Goal: Information Seeking & Learning: Understand process/instructions

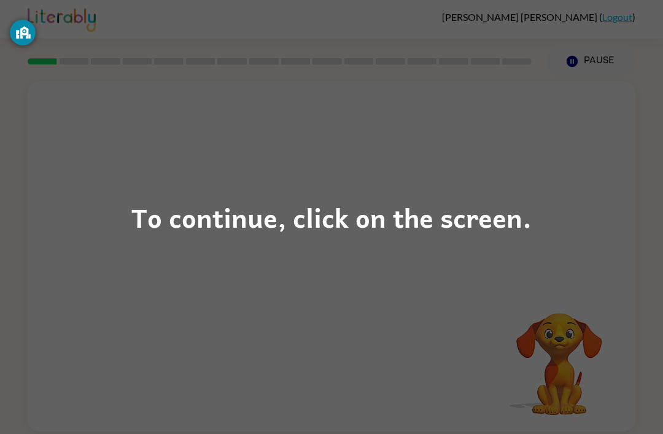
click at [424, 230] on div "To continue, click on the screen." at bounding box center [331, 217] width 400 height 42
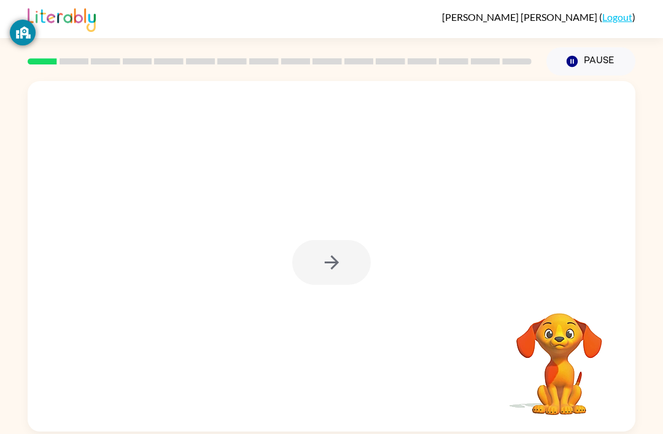
click at [586, 347] on video "Your browser must support playing .mp4 files to use Literably. Please try using…" at bounding box center [559, 355] width 123 height 123
click at [336, 255] on icon "button" at bounding box center [331, 262] width 21 height 21
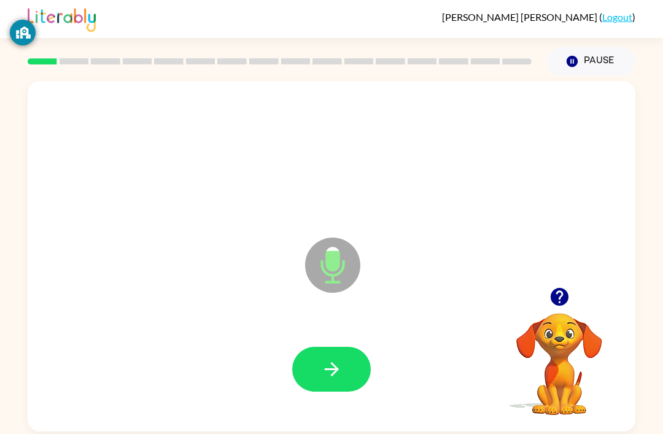
click at [322, 349] on button "button" at bounding box center [331, 369] width 79 height 45
click at [319, 378] on button "button" at bounding box center [331, 369] width 79 height 45
click at [328, 362] on icon "button" at bounding box center [331, 368] width 21 height 21
click at [343, 349] on button "button" at bounding box center [331, 369] width 79 height 45
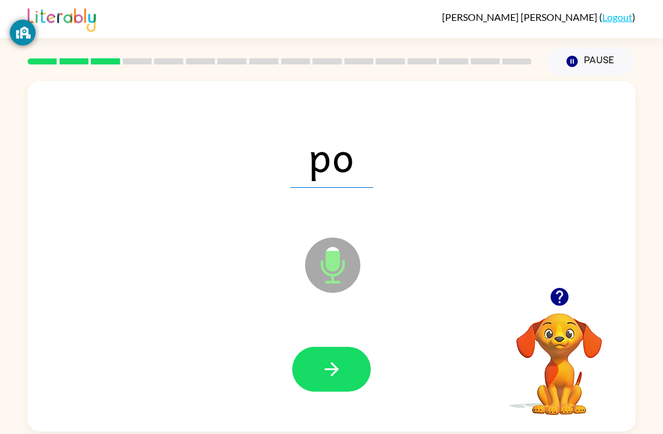
click at [330, 357] on button "button" at bounding box center [331, 369] width 79 height 45
click at [320, 372] on button "button" at bounding box center [331, 369] width 79 height 45
click at [334, 357] on button "button" at bounding box center [331, 369] width 79 height 45
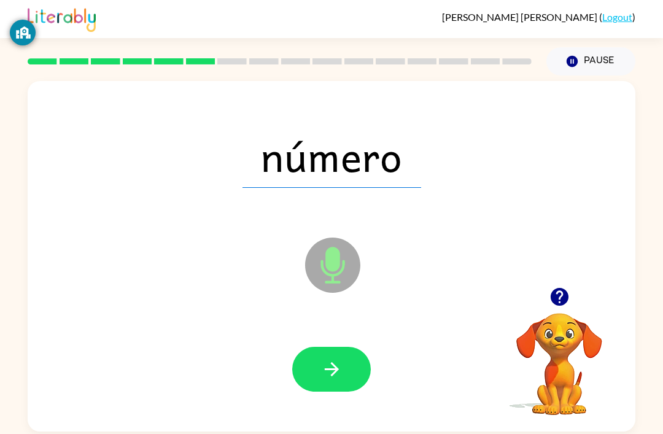
click at [338, 358] on button "button" at bounding box center [331, 369] width 79 height 45
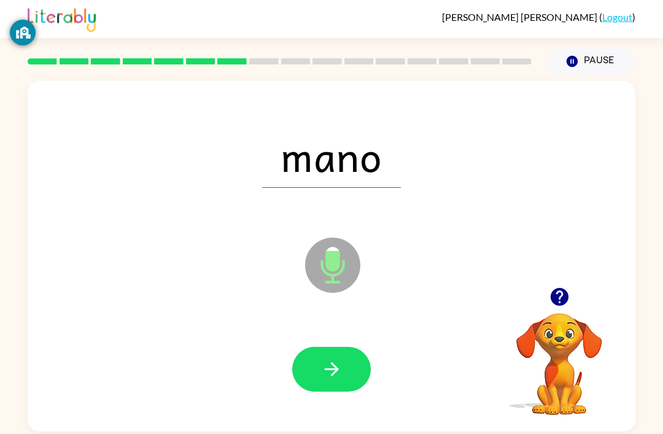
click at [331, 357] on button "button" at bounding box center [331, 369] width 79 height 45
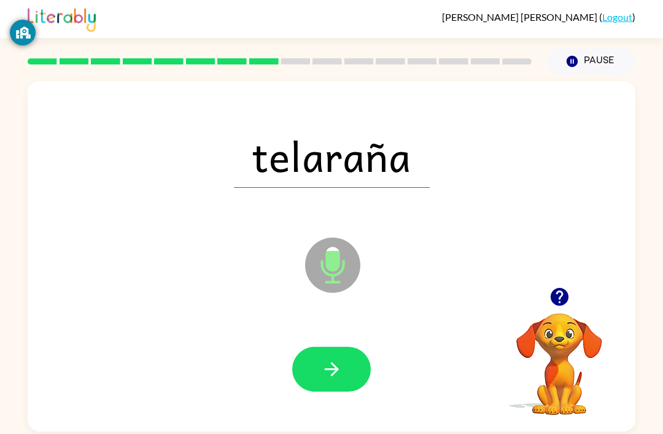
click at [331, 374] on icon "button" at bounding box center [331, 368] width 21 height 21
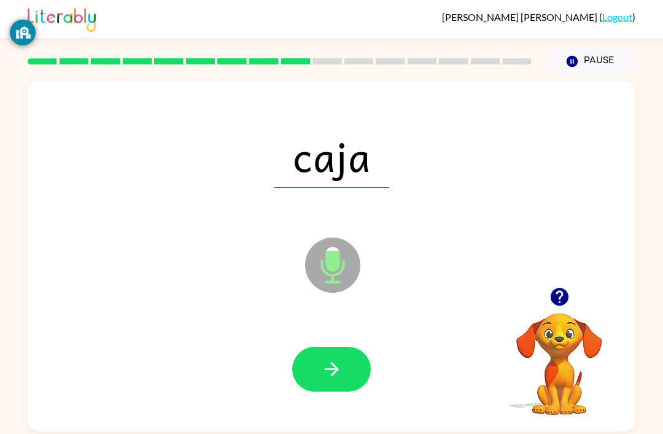
click at [331, 364] on icon "button" at bounding box center [331, 369] width 14 height 14
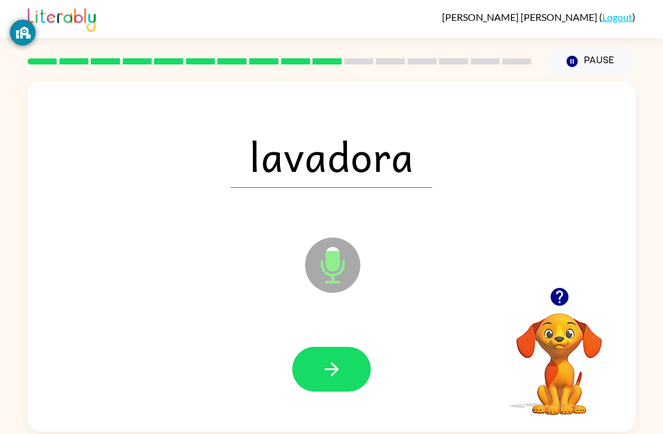
click at [333, 370] on icon "button" at bounding box center [331, 369] width 14 height 14
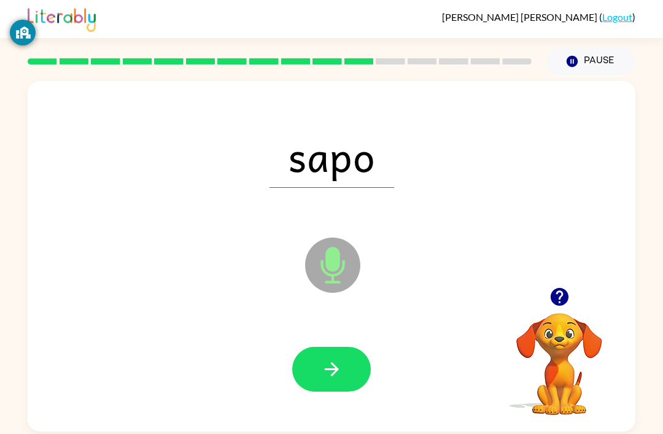
click at [343, 360] on button "button" at bounding box center [331, 369] width 79 height 45
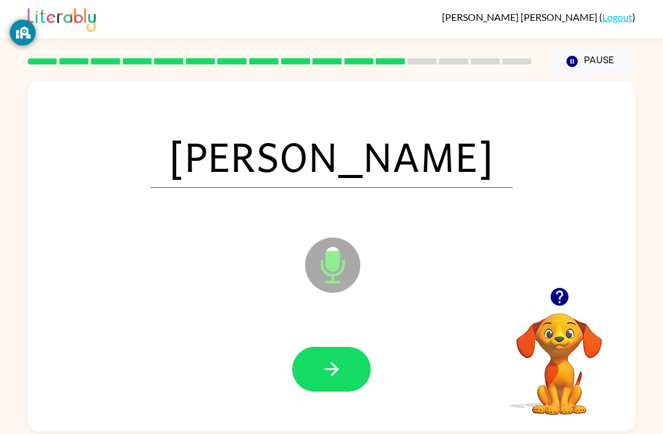
click at [323, 357] on button "button" at bounding box center [331, 369] width 79 height 45
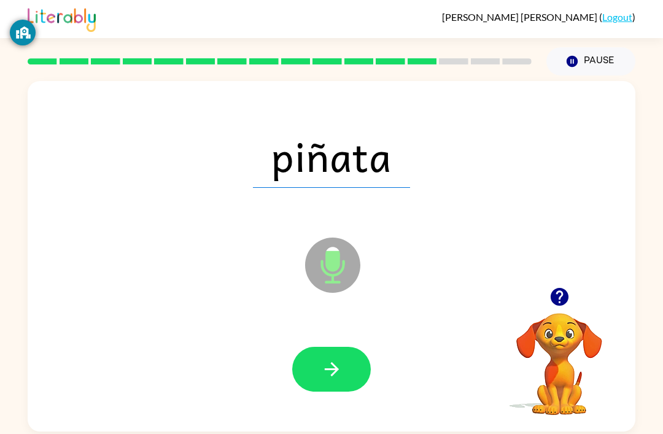
click at [330, 369] on icon "button" at bounding box center [331, 368] width 21 height 21
click at [335, 370] on icon "button" at bounding box center [331, 369] width 14 height 14
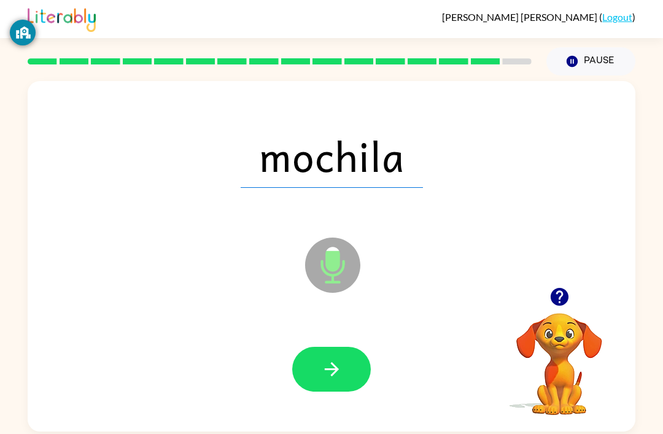
click at [334, 365] on icon "button" at bounding box center [331, 368] width 21 height 21
